Goal: Information Seeking & Learning: Compare options

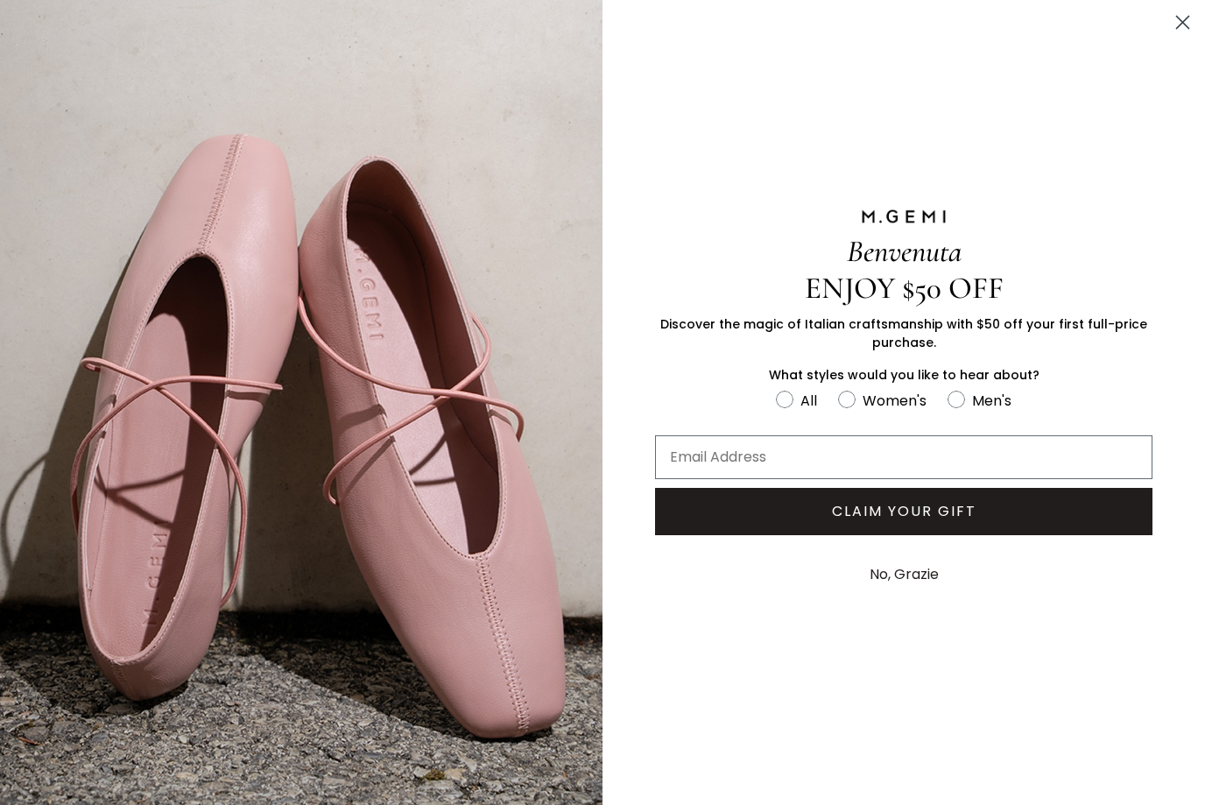
click at [1177, 37] on icon "Close dialog" at bounding box center [1182, 22] width 31 height 31
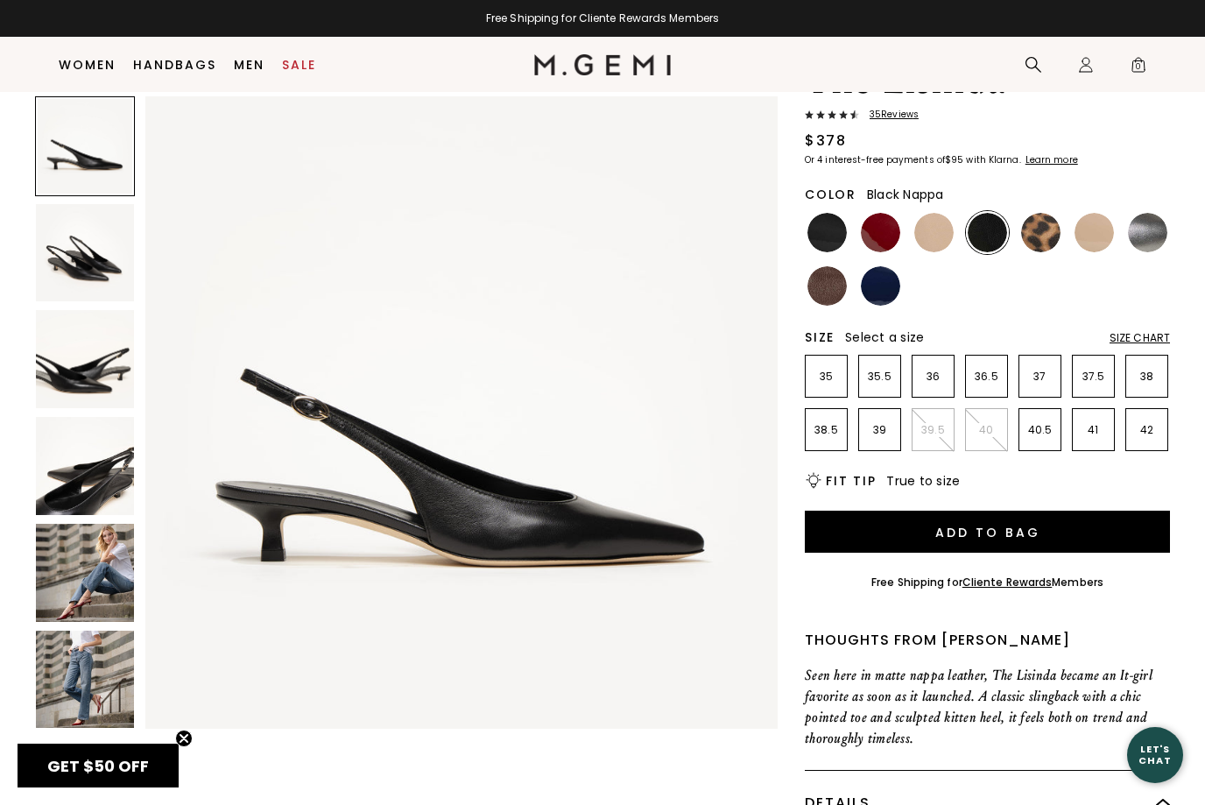
click at [1139, 67] on span "0" at bounding box center [1138, 69] width 18 height 18
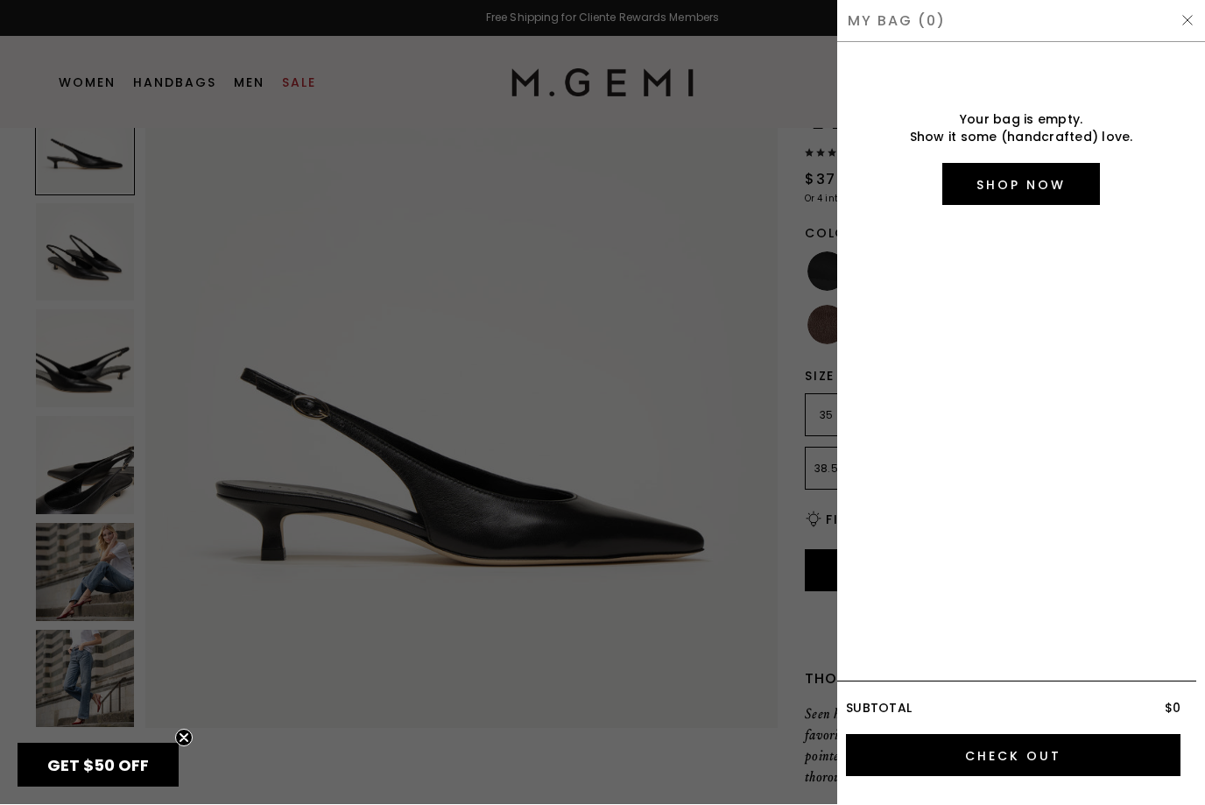
click at [708, 616] on div at bounding box center [602, 402] width 1205 height 805
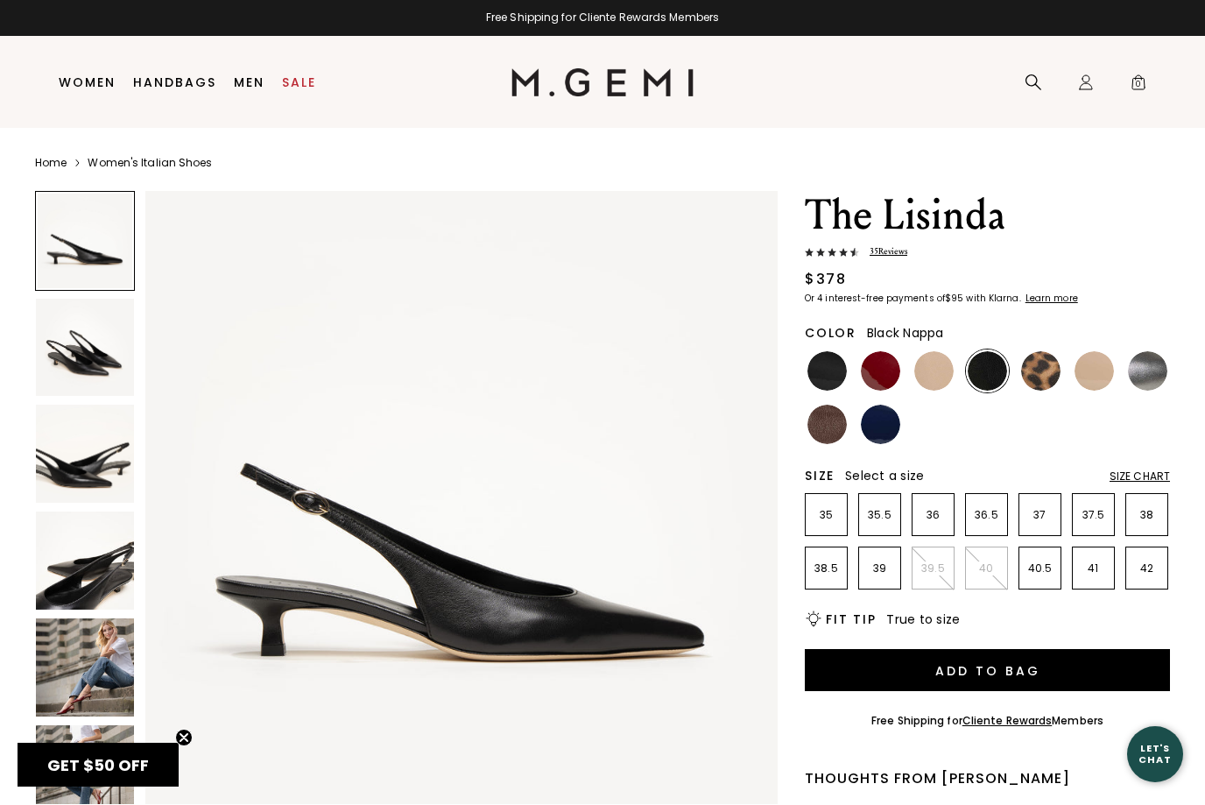
scroll to position [100, 0]
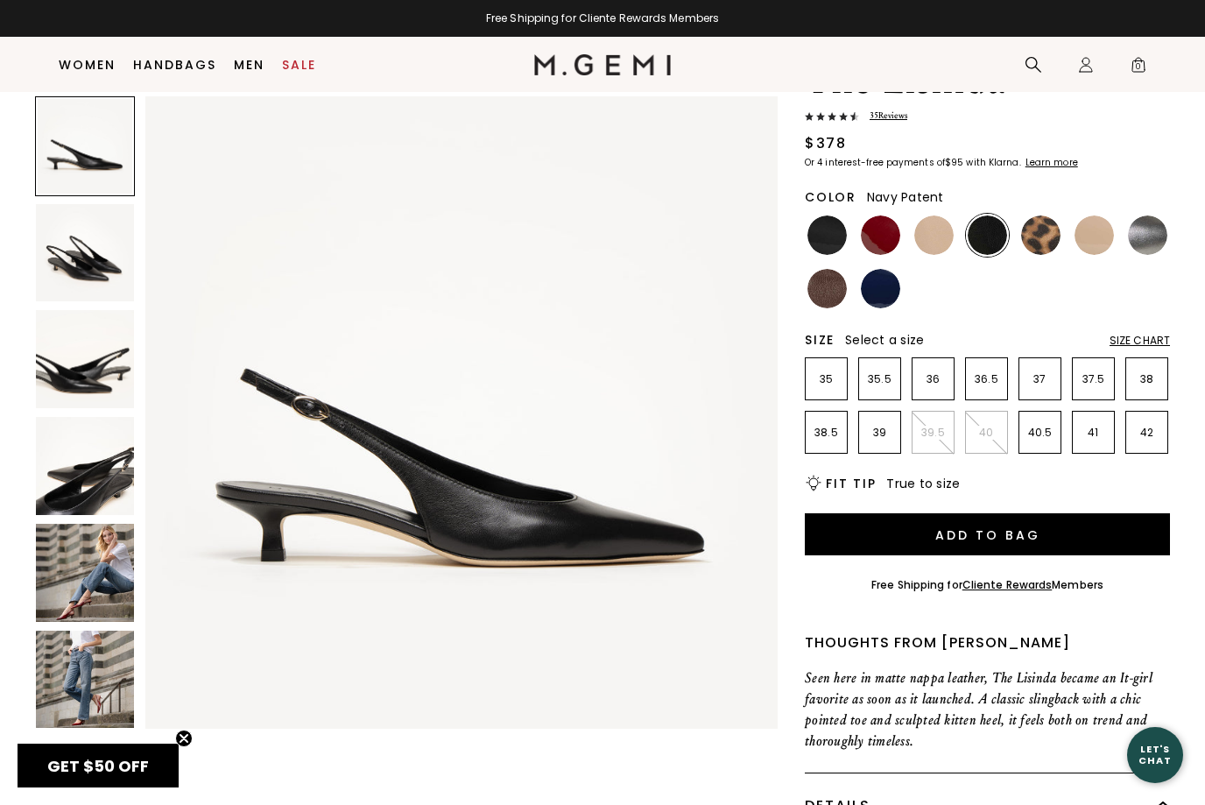
click at [889, 292] on img at bounding box center [880, 288] width 39 height 39
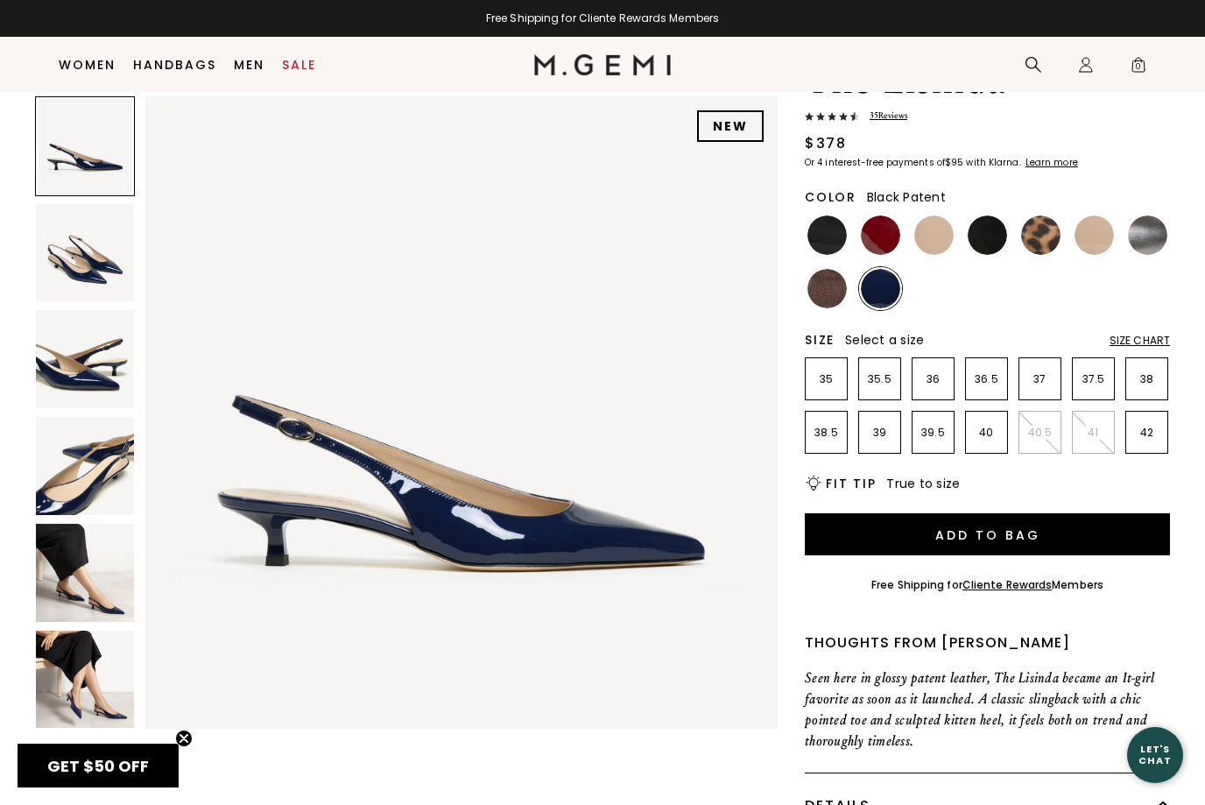
click at [820, 243] on img at bounding box center [826, 234] width 39 height 39
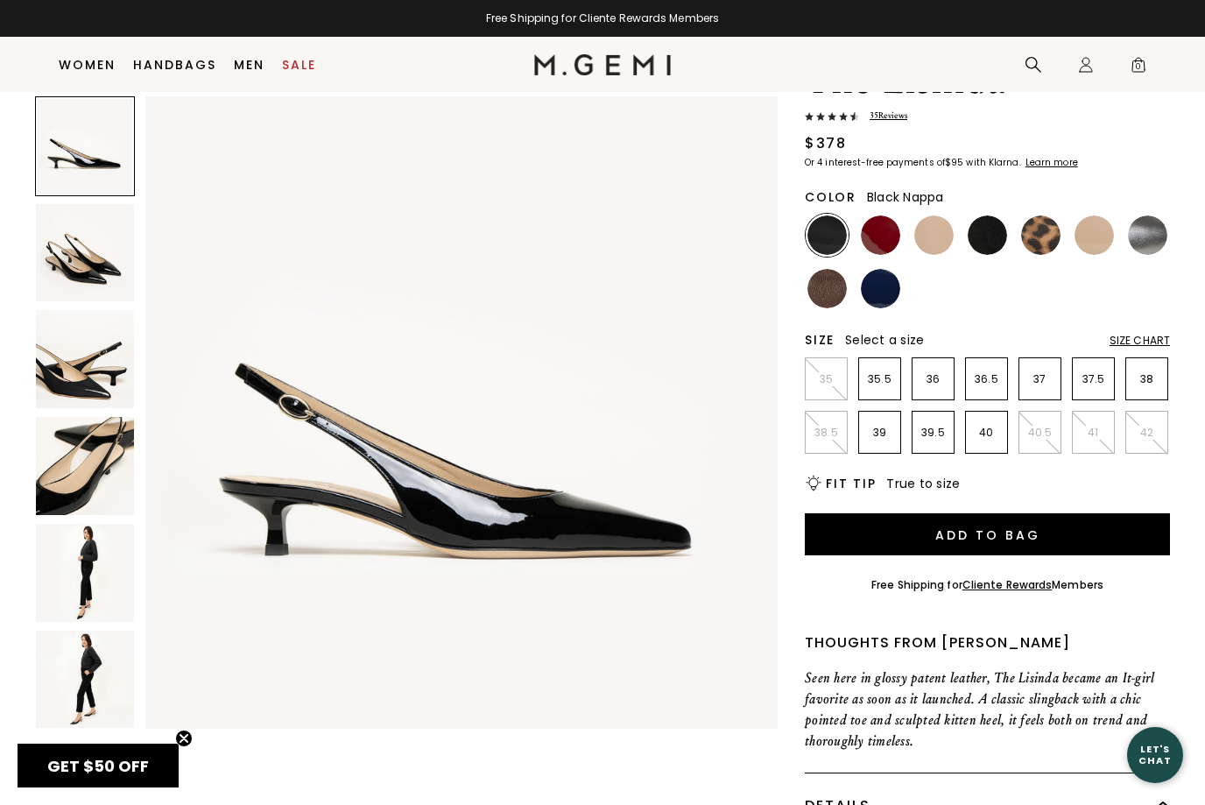
click at [990, 243] on img at bounding box center [986, 234] width 39 height 39
